Goal: Transaction & Acquisition: Purchase product/service

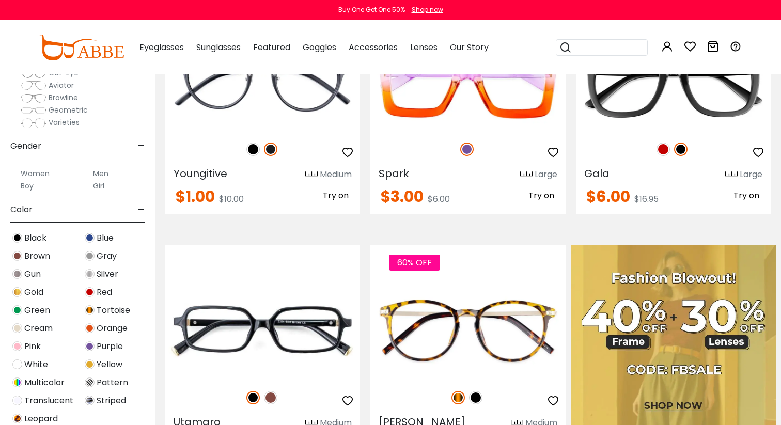
scroll to position [118, 0]
click at [90, 344] on img at bounding box center [90, 346] width 10 height 10
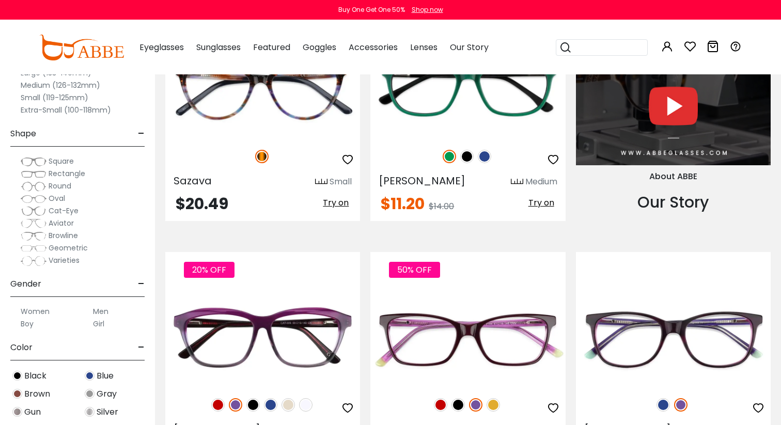
scroll to position [1074, 0]
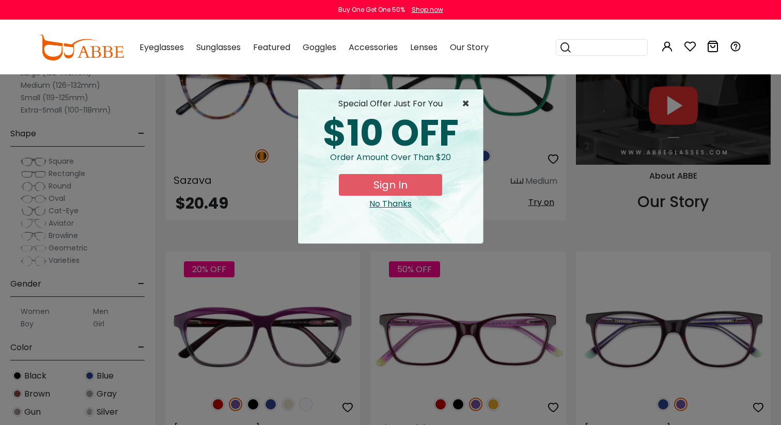
click at [466, 101] on span "×" at bounding box center [468, 104] width 13 height 12
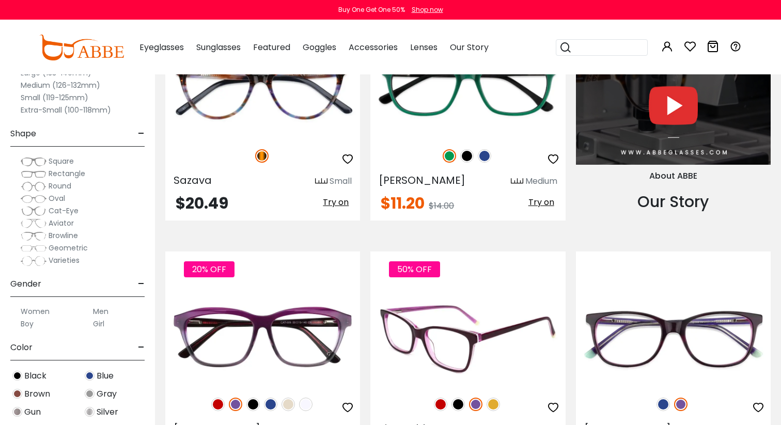
click at [490, 331] on img at bounding box center [467, 338] width 195 height 98
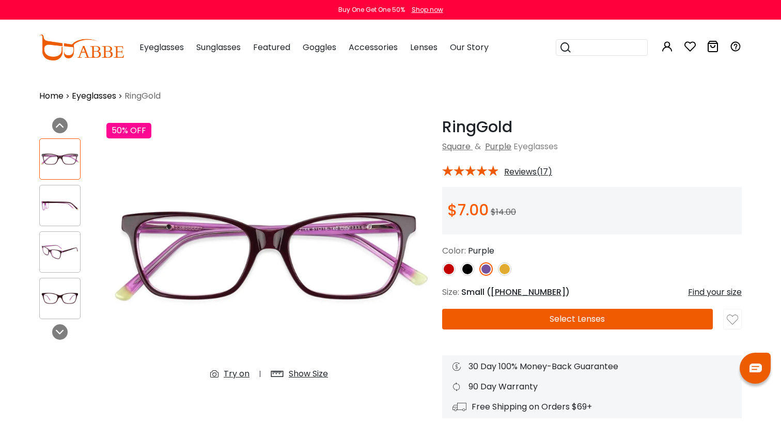
click at [65, 201] on img at bounding box center [60, 205] width 40 height 20
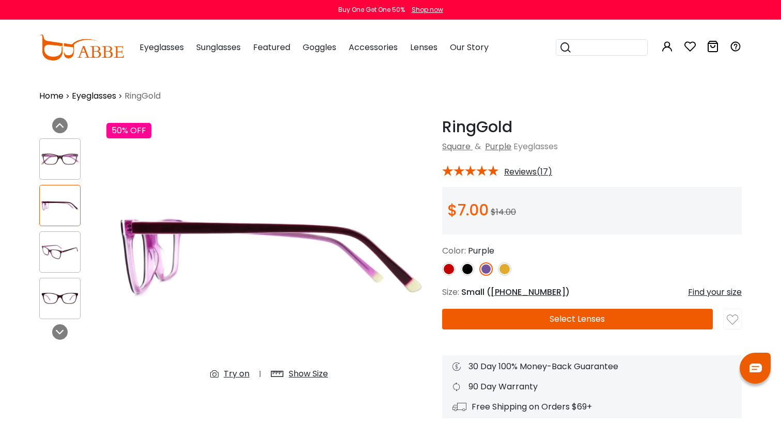
click at [61, 245] on img at bounding box center [60, 252] width 40 height 20
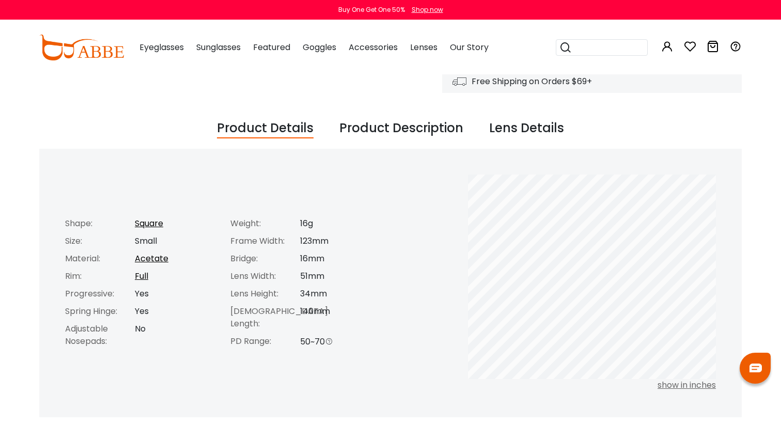
scroll to position [326, 0]
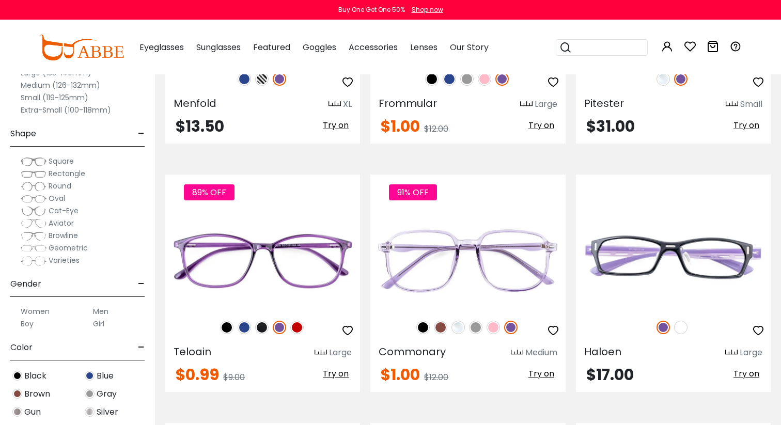
scroll to position [4371, 0]
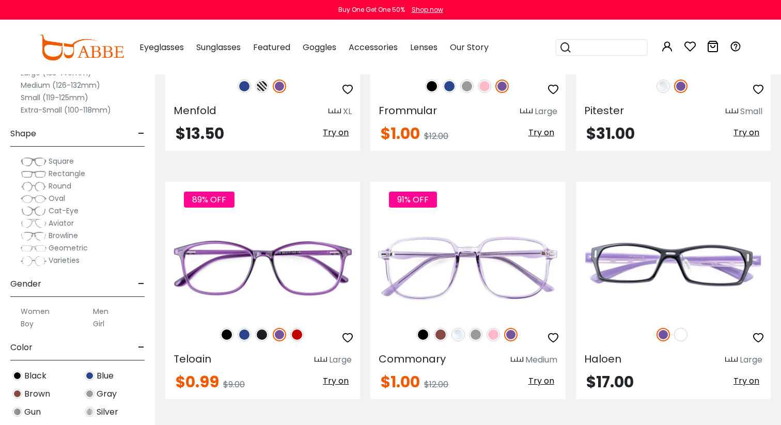
click at [38, 85] on label "Medium (126-132mm)" at bounding box center [61, 85] width 80 height 12
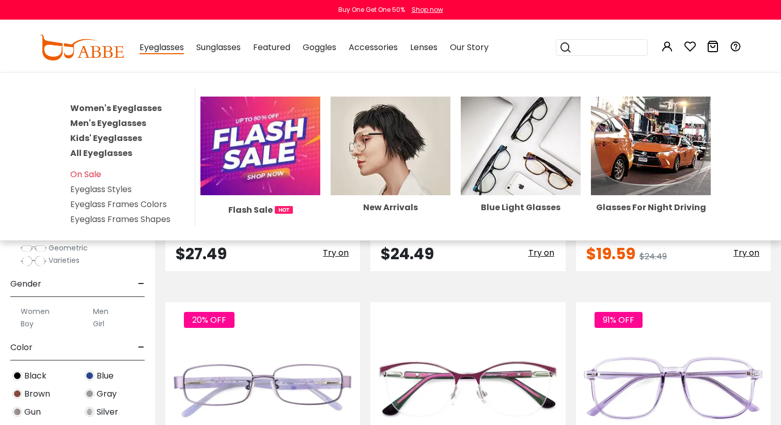
scroll to position [1523, 0]
